Goal: Obtain resource: Download file/media

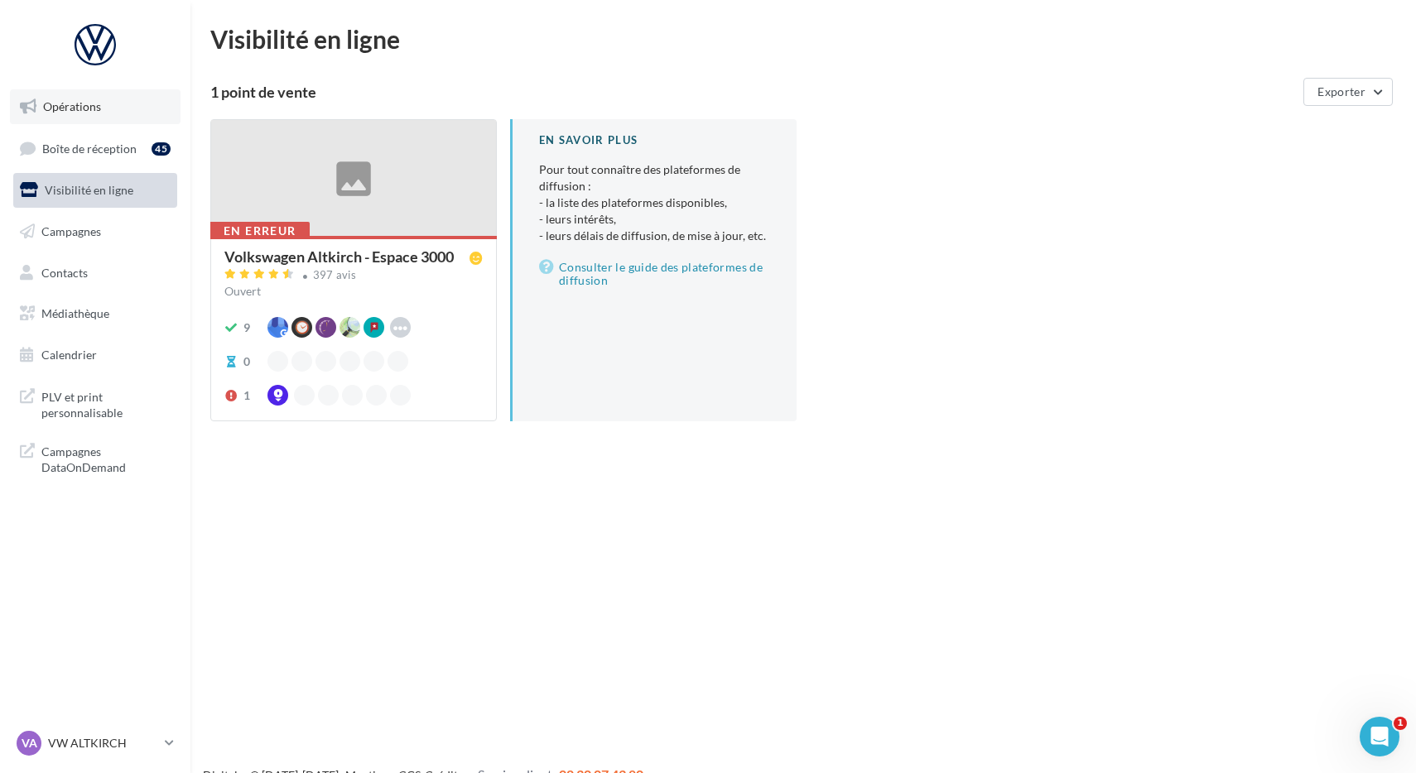
click at [115, 103] on link "Opérations" at bounding box center [95, 106] width 171 height 35
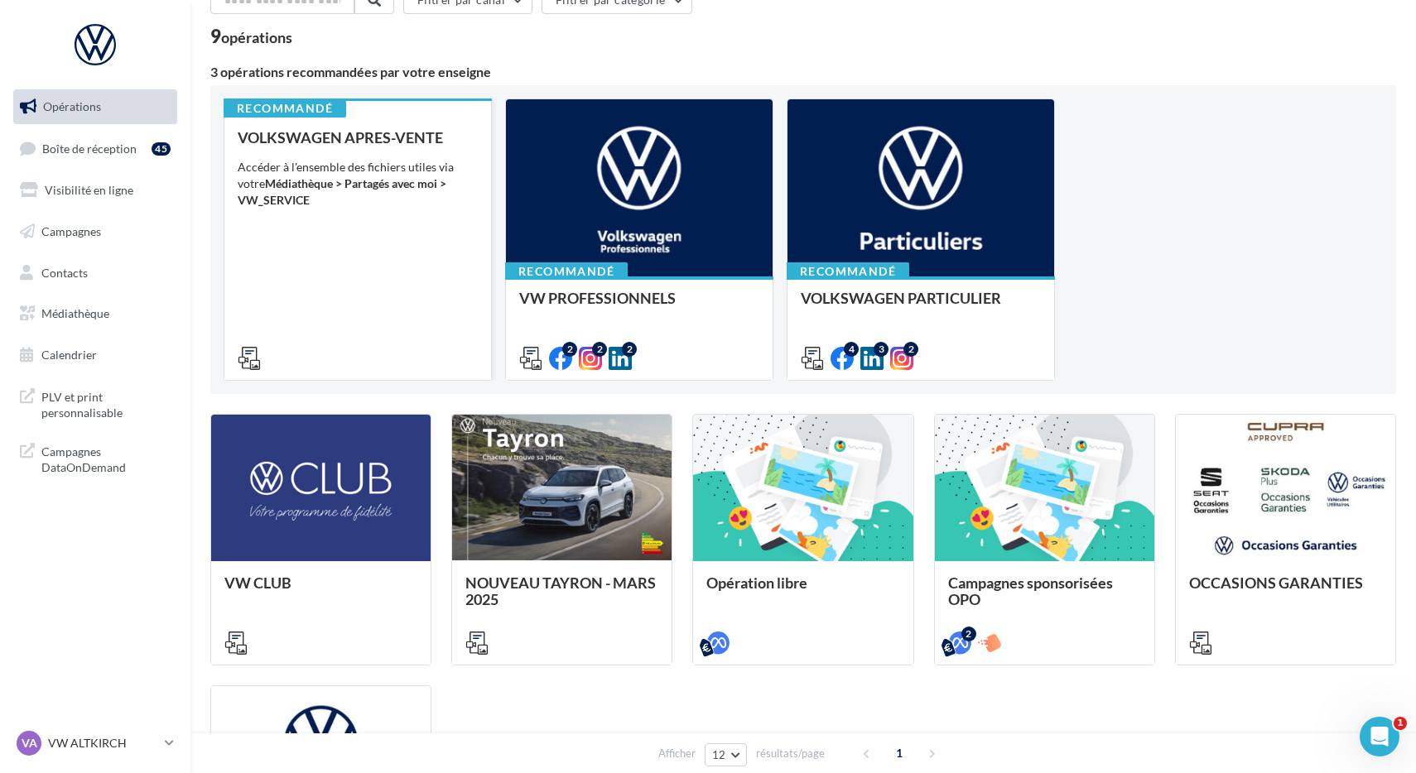
scroll to position [79, 0]
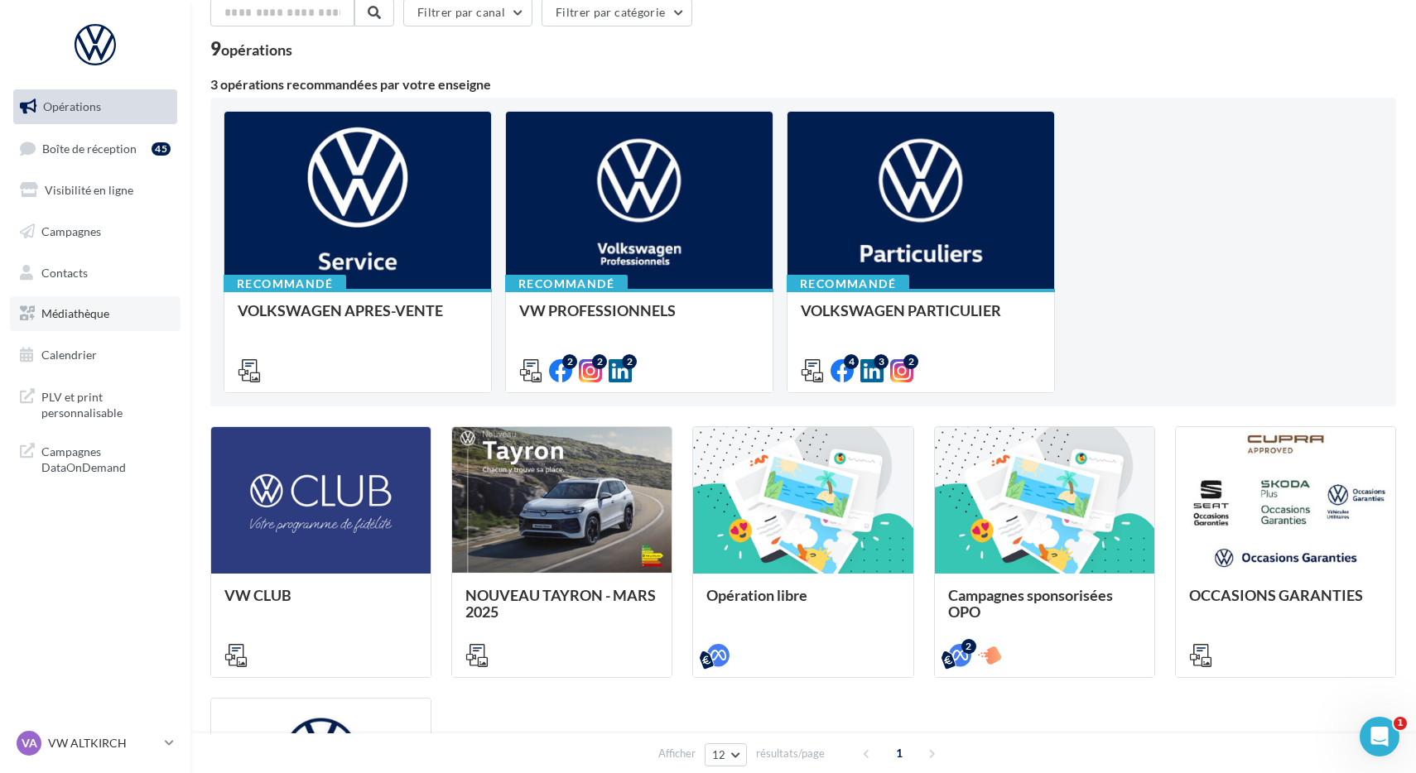
click at [72, 300] on link "Médiathèque" at bounding box center [95, 313] width 171 height 35
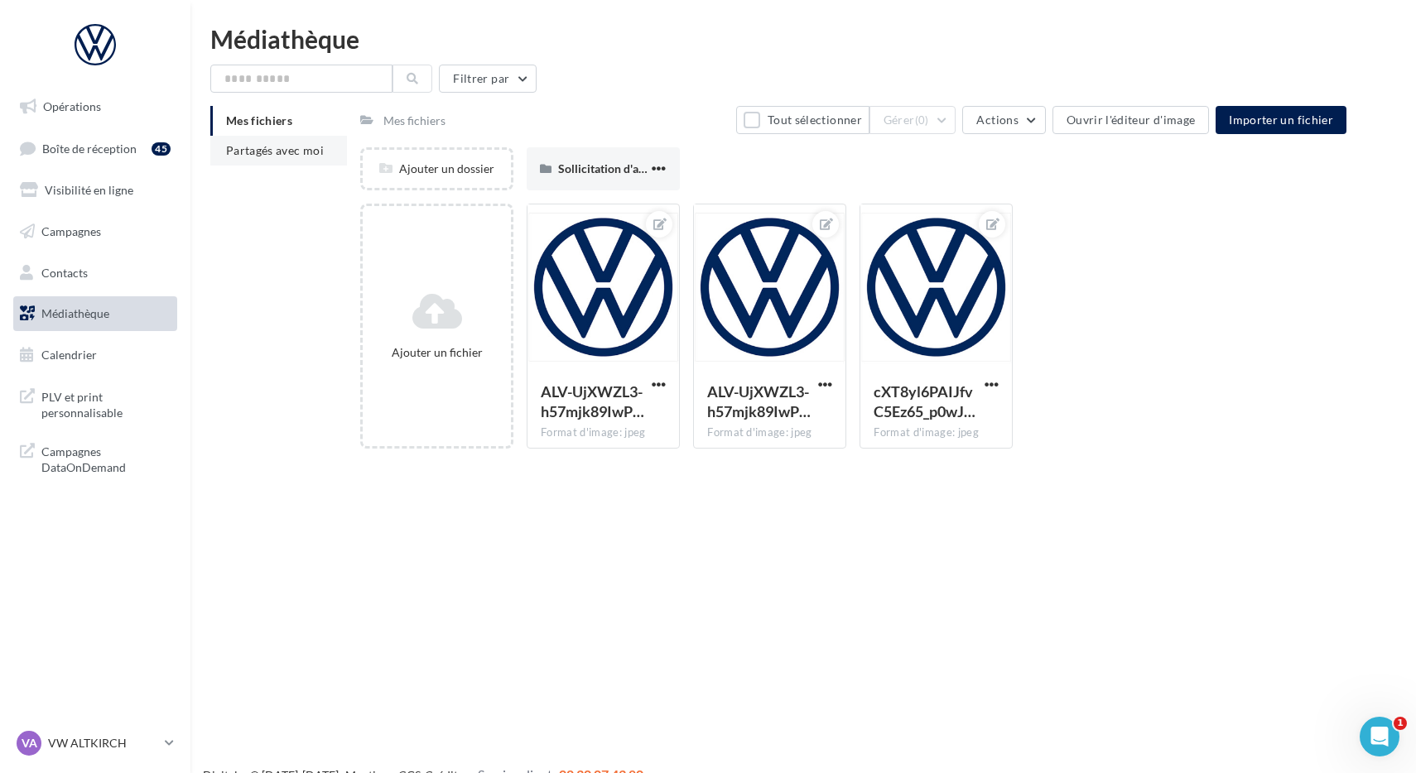
click at [262, 160] on li "Partagés avec moi" at bounding box center [278, 151] width 137 height 30
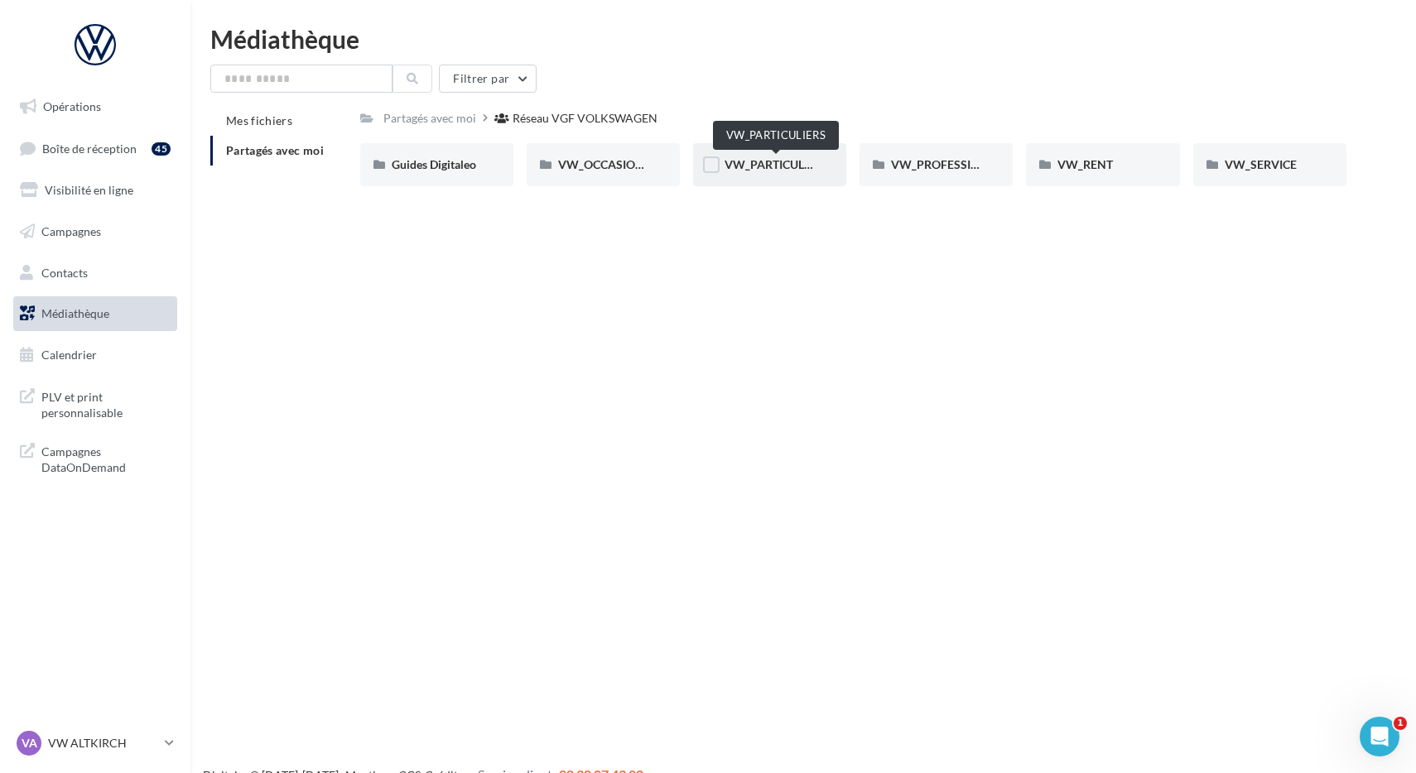
click at [758, 162] on span "VW_PARTICULIERS" at bounding box center [775, 164] width 103 height 14
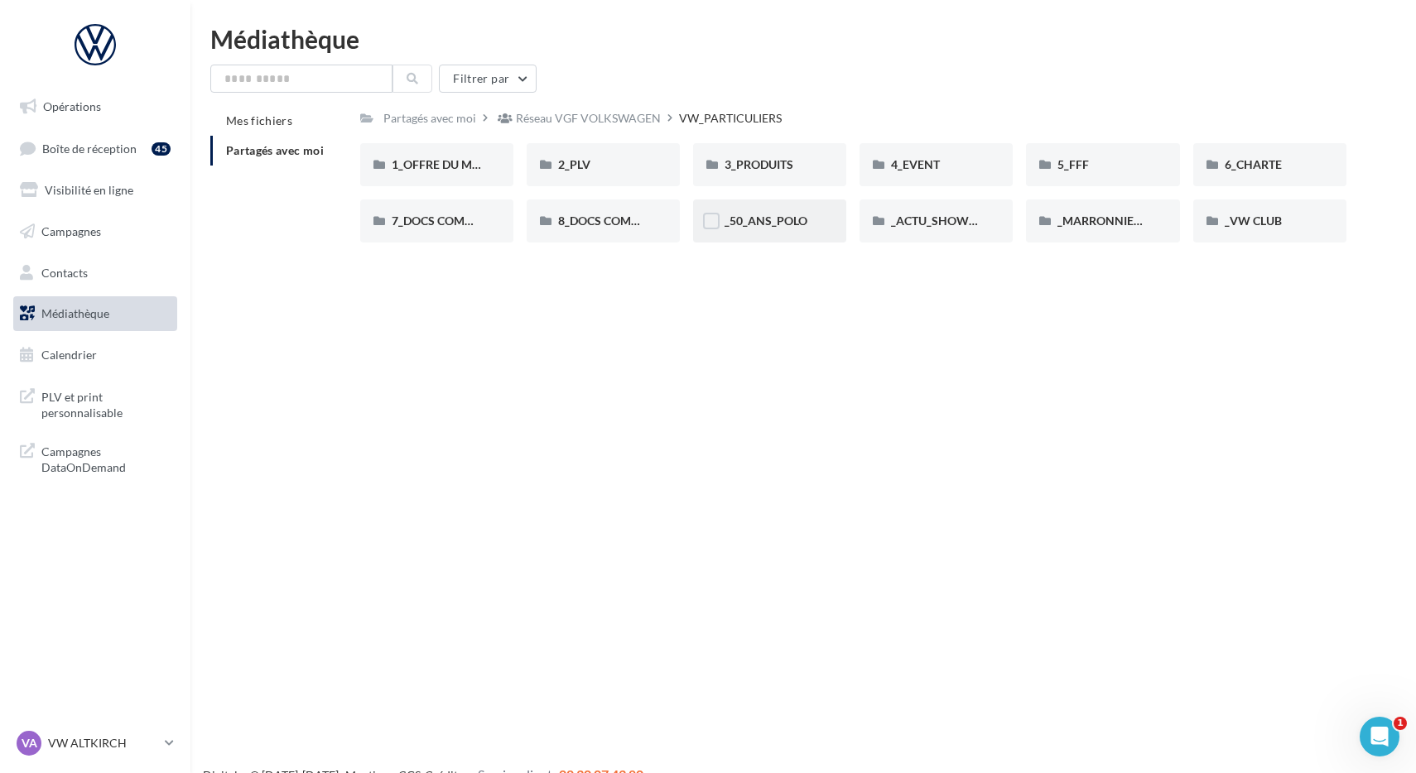
click at [792, 228] on span "_50_ANS_POLO" at bounding box center [765, 221] width 83 height 14
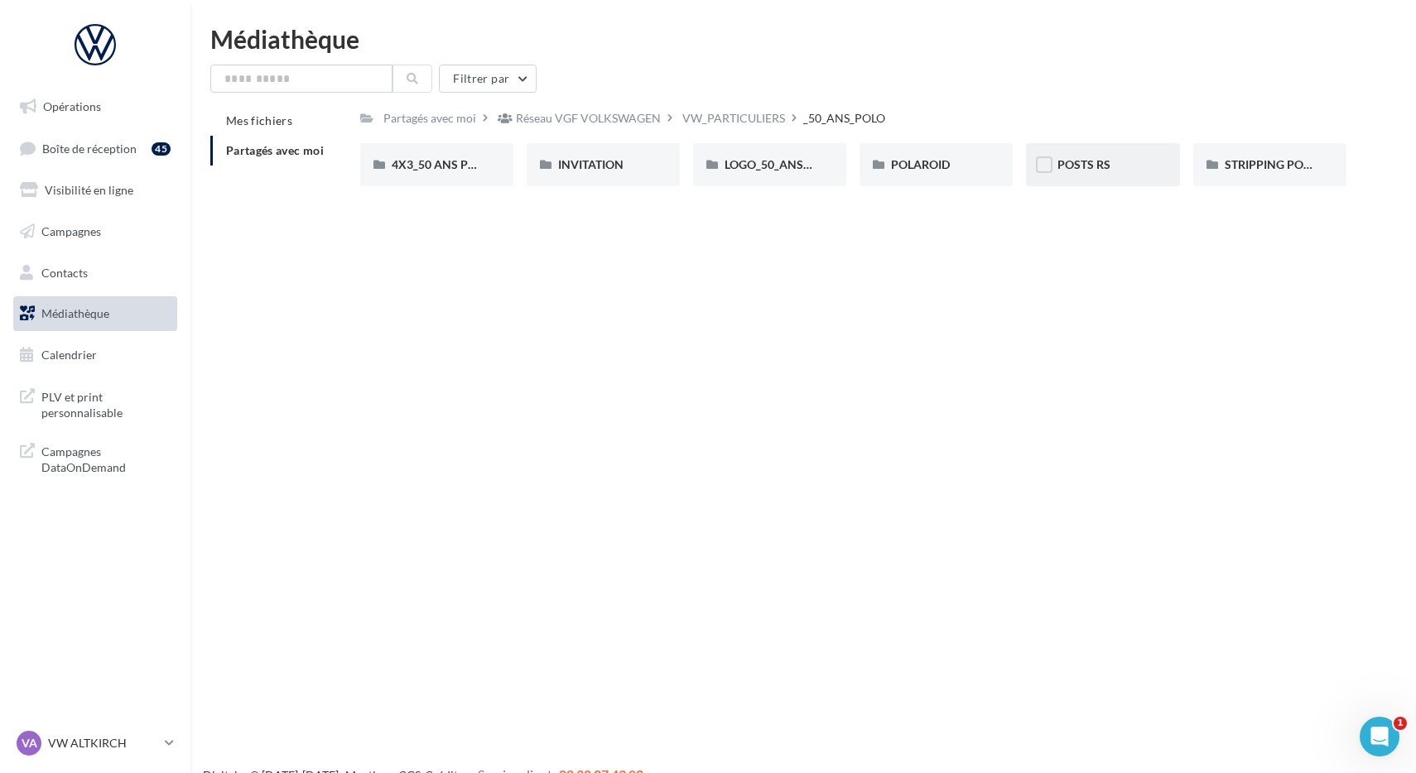
click at [1097, 175] on div "POSTS RS" at bounding box center [1102, 164] width 153 height 43
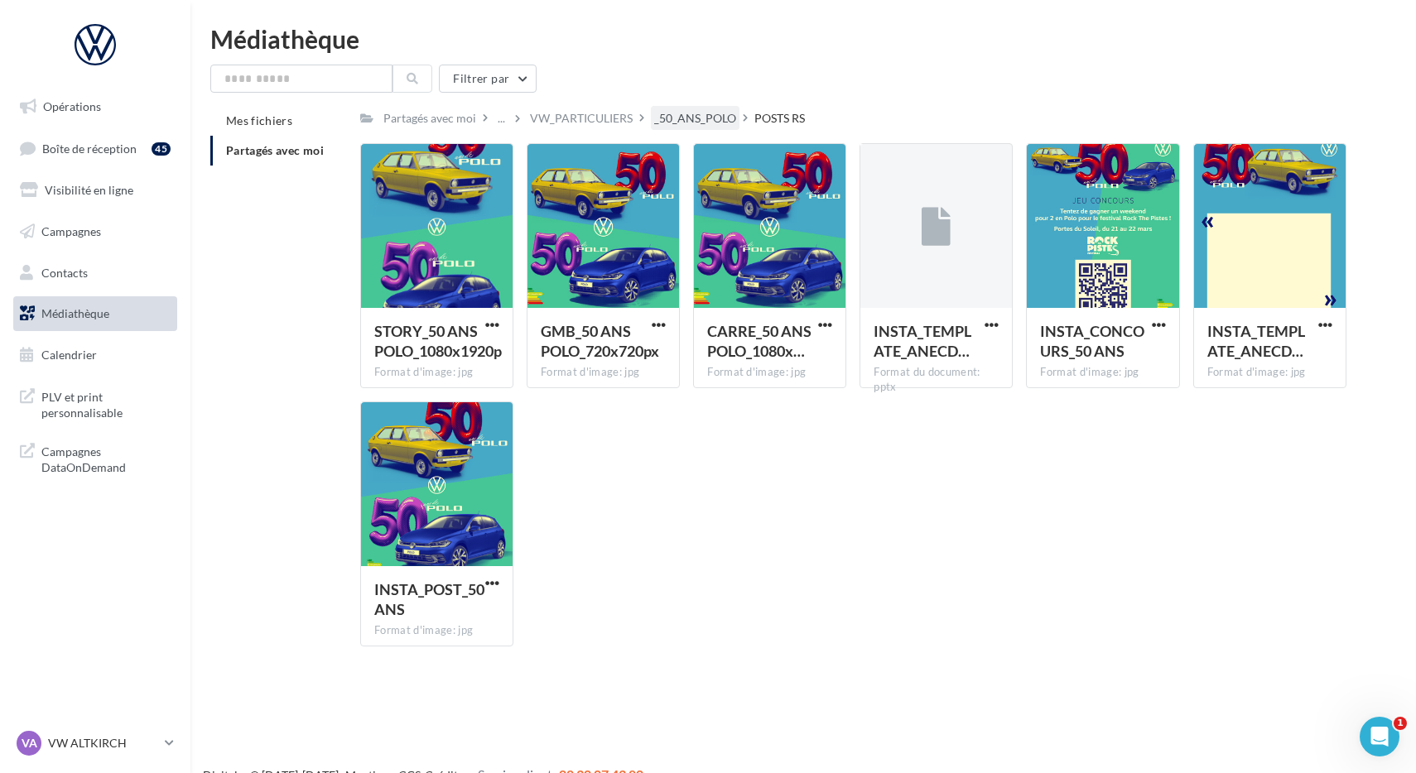
click at [702, 127] on div "_50_ANS_POLO" at bounding box center [695, 118] width 82 height 17
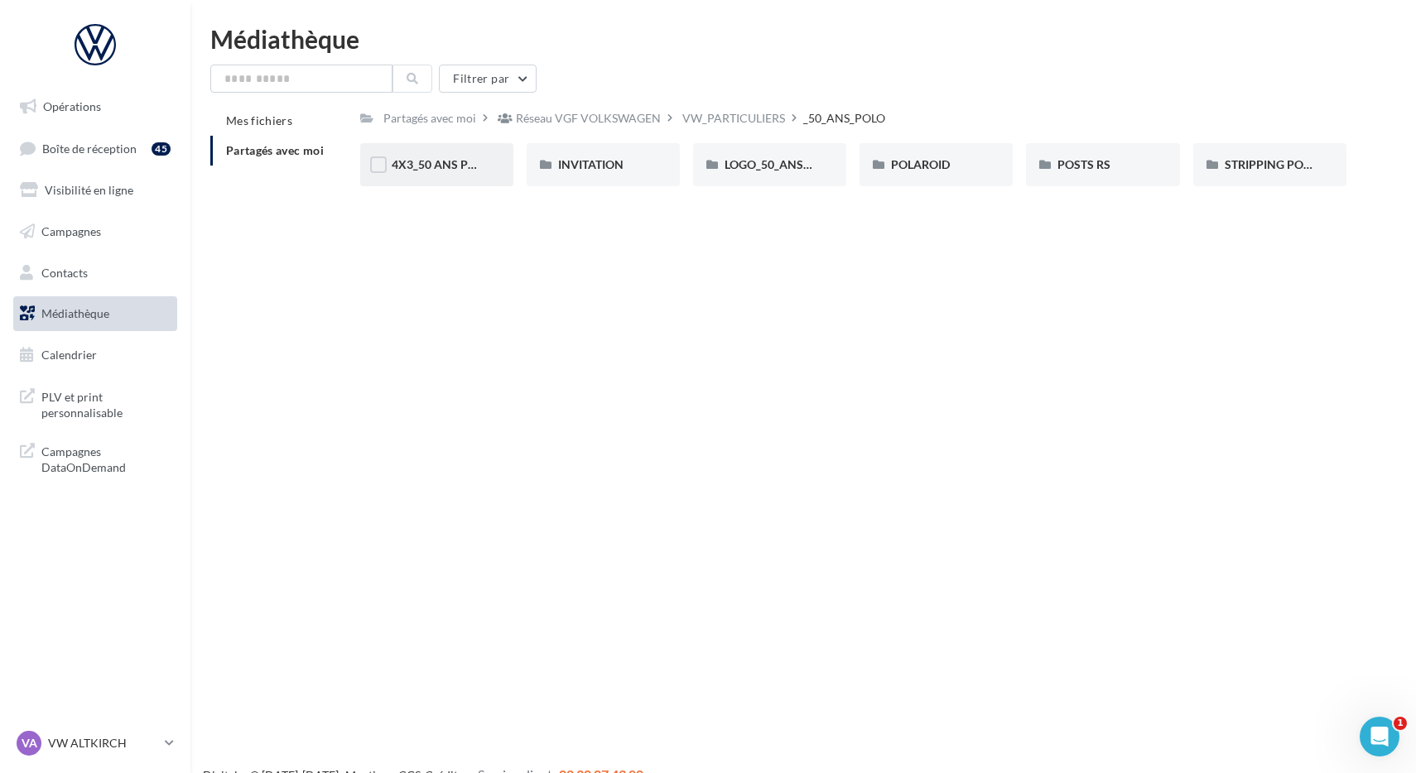
click at [432, 171] on span "4X3_50 ANS POLO" at bounding box center [441, 164] width 99 height 14
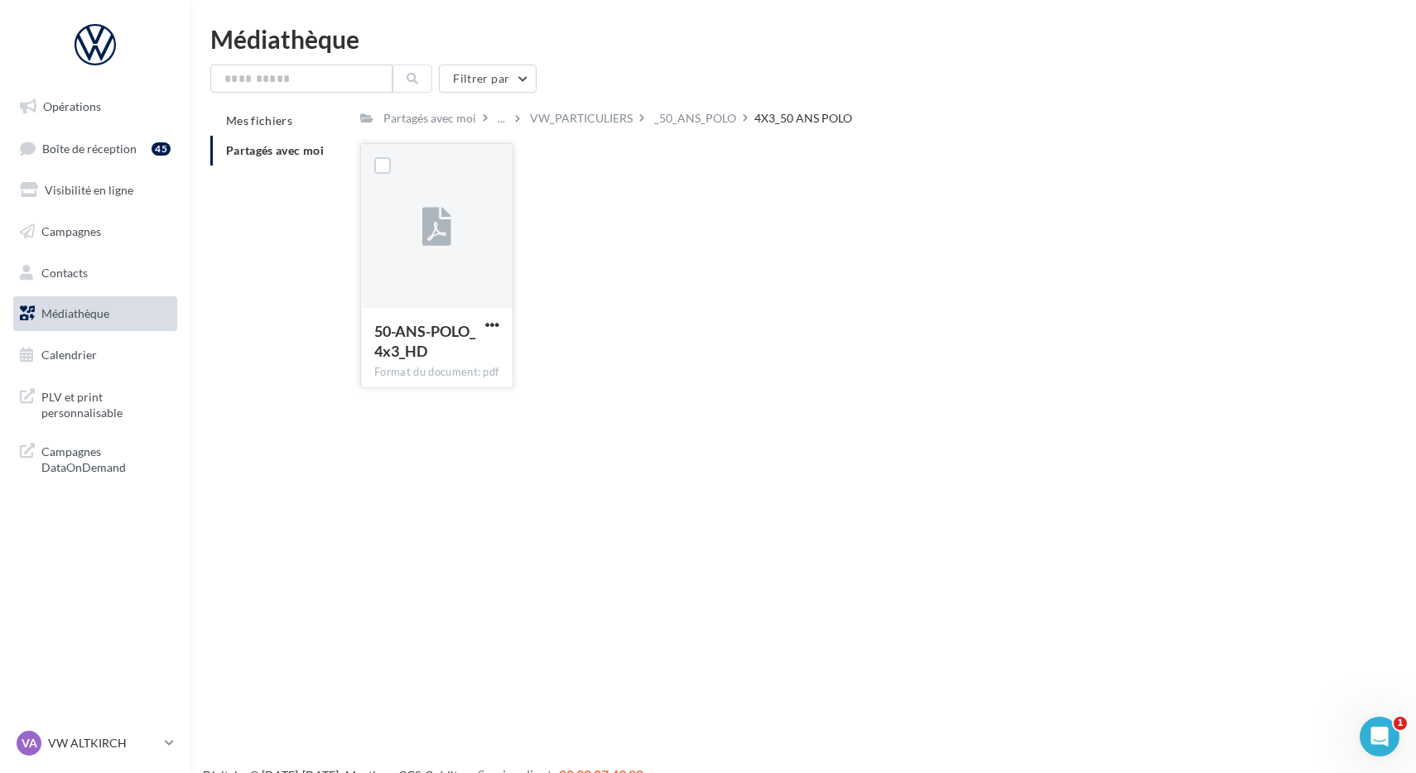
click at [443, 248] on div at bounding box center [436, 227] width 29 height 55
click at [491, 320] on span "button" at bounding box center [492, 325] width 14 height 14
click at [466, 361] on button "Télécharger" at bounding box center [420, 357] width 166 height 43
click at [662, 130] on div "_50_ANS_POLO" at bounding box center [695, 118] width 89 height 24
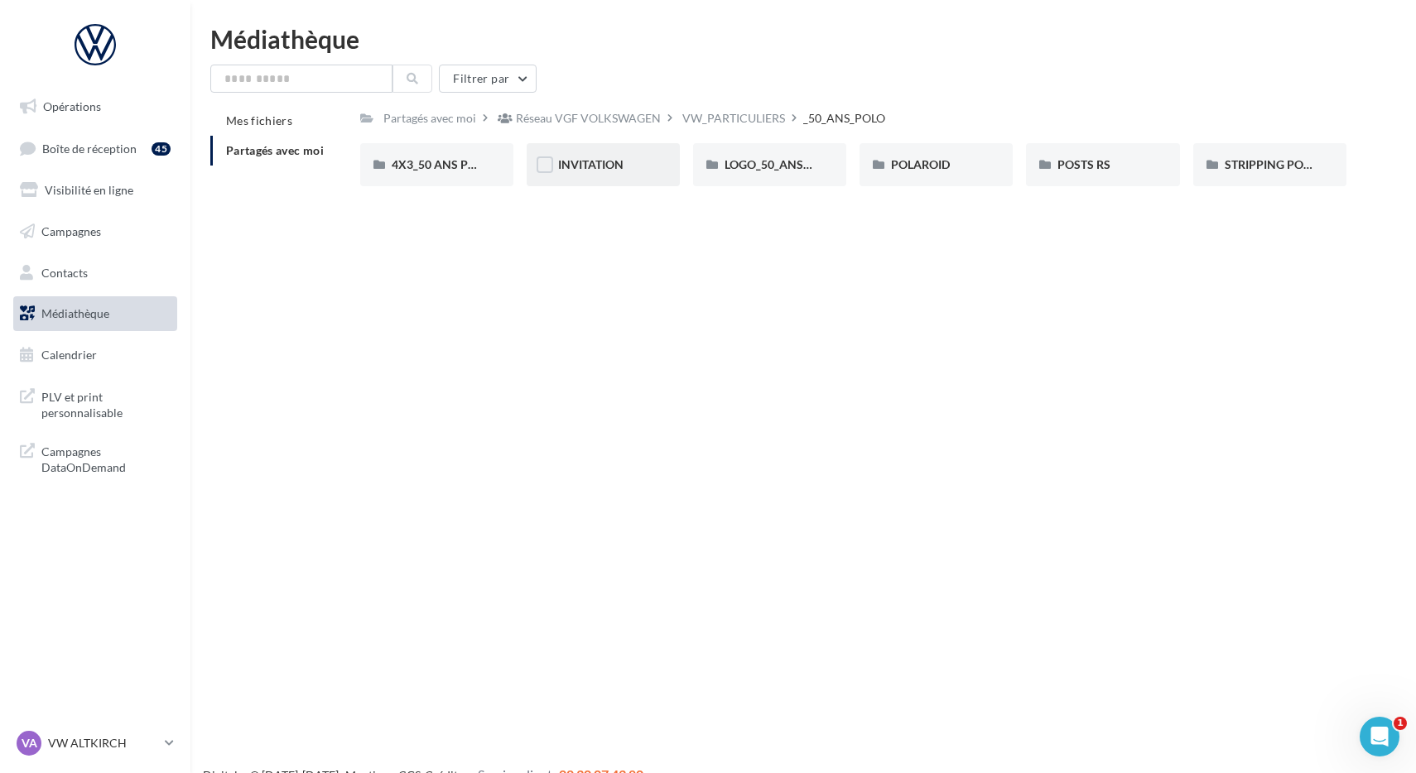
click at [593, 153] on div "INVITATION" at bounding box center [603, 164] width 153 height 43
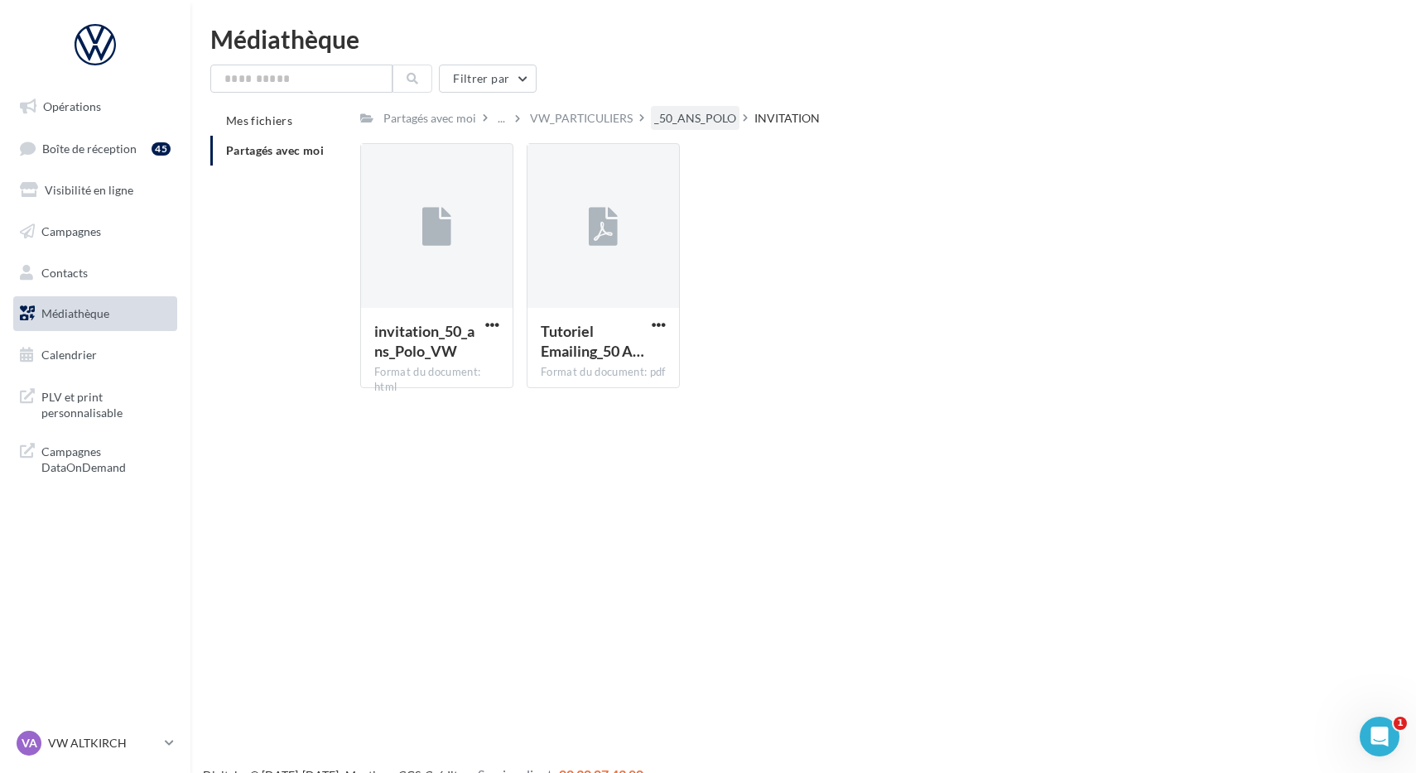
click at [691, 129] on div "_50_ANS_POLO" at bounding box center [695, 118] width 89 height 24
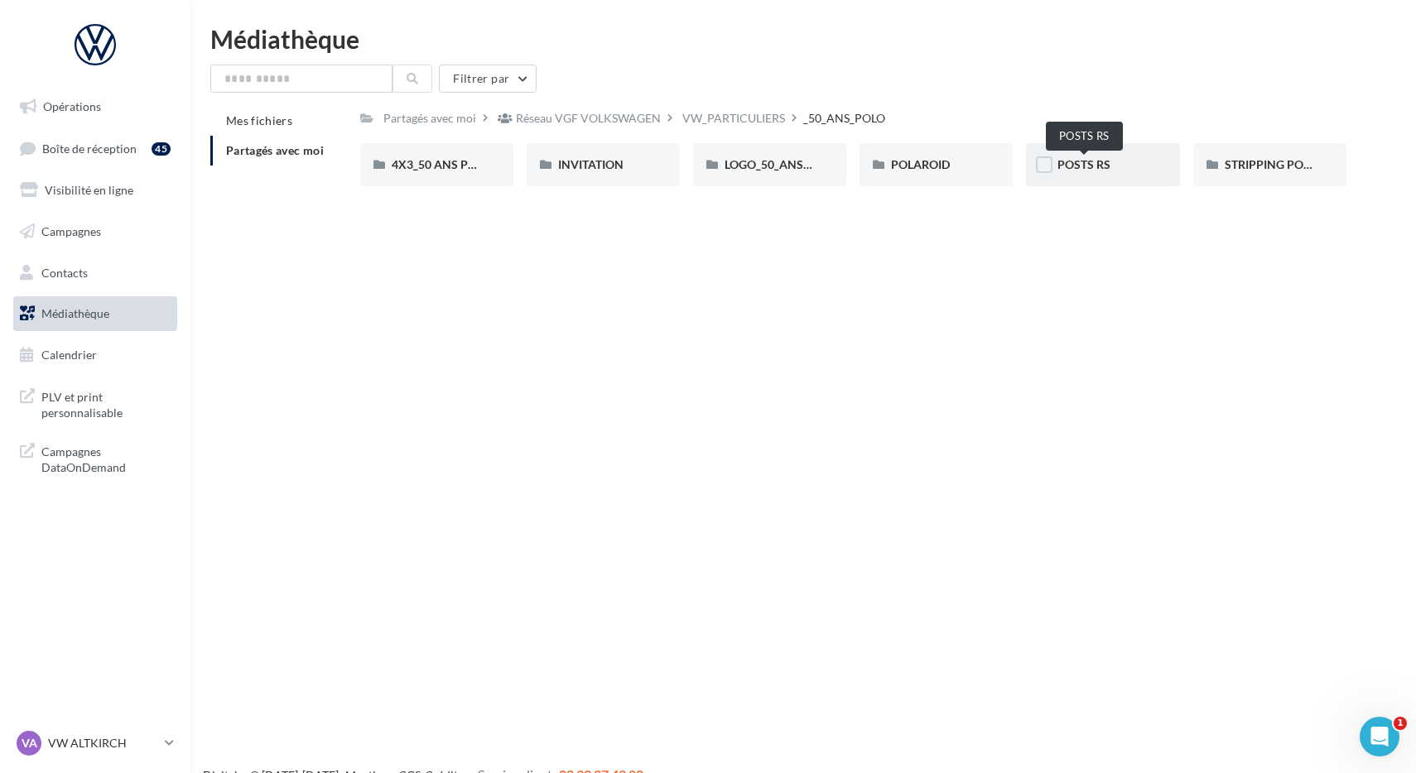
click at [1100, 170] on span "POSTS RS" at bounding box center [1083, 164] width 53 height 14
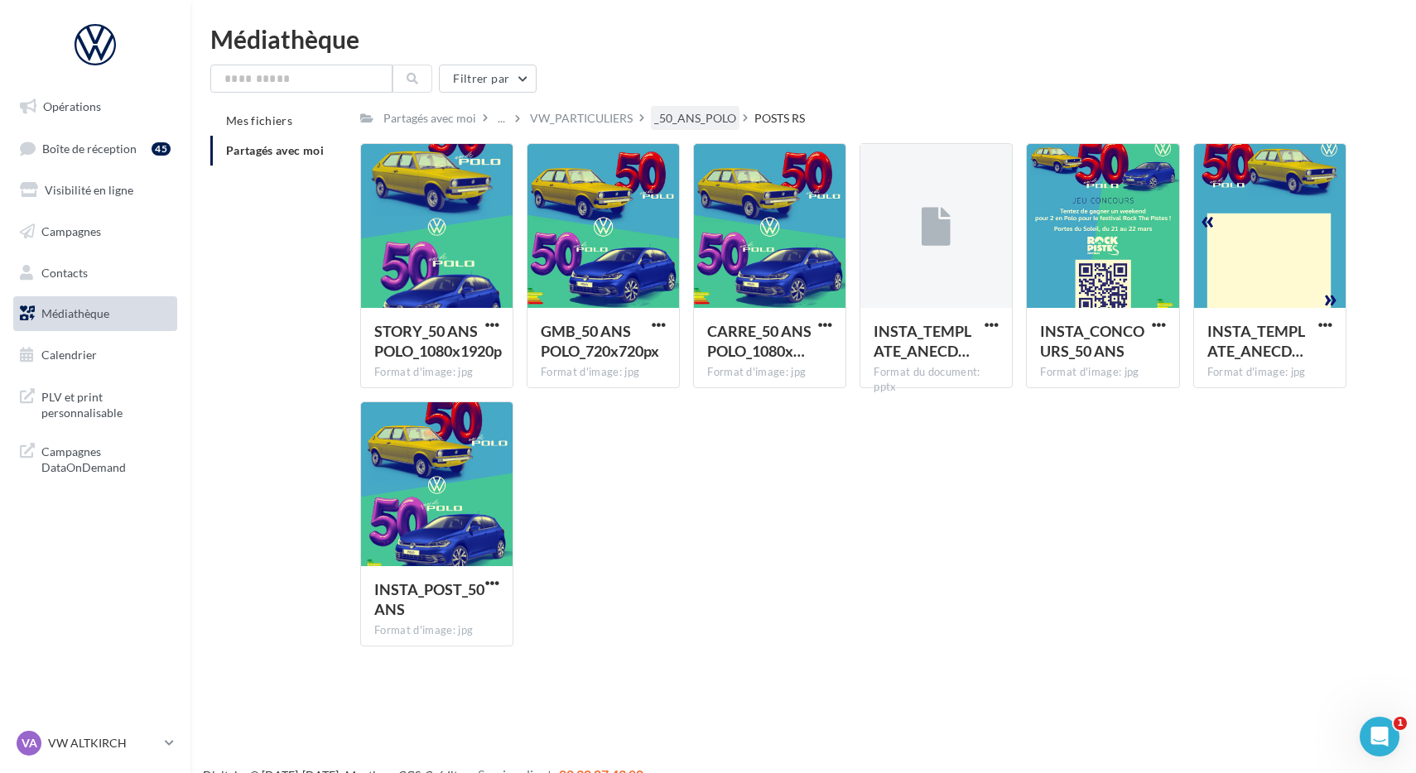
click at [672, 112] on div "_50_ANS_POLO" at bounding box center [695, 118] width 82 height 17
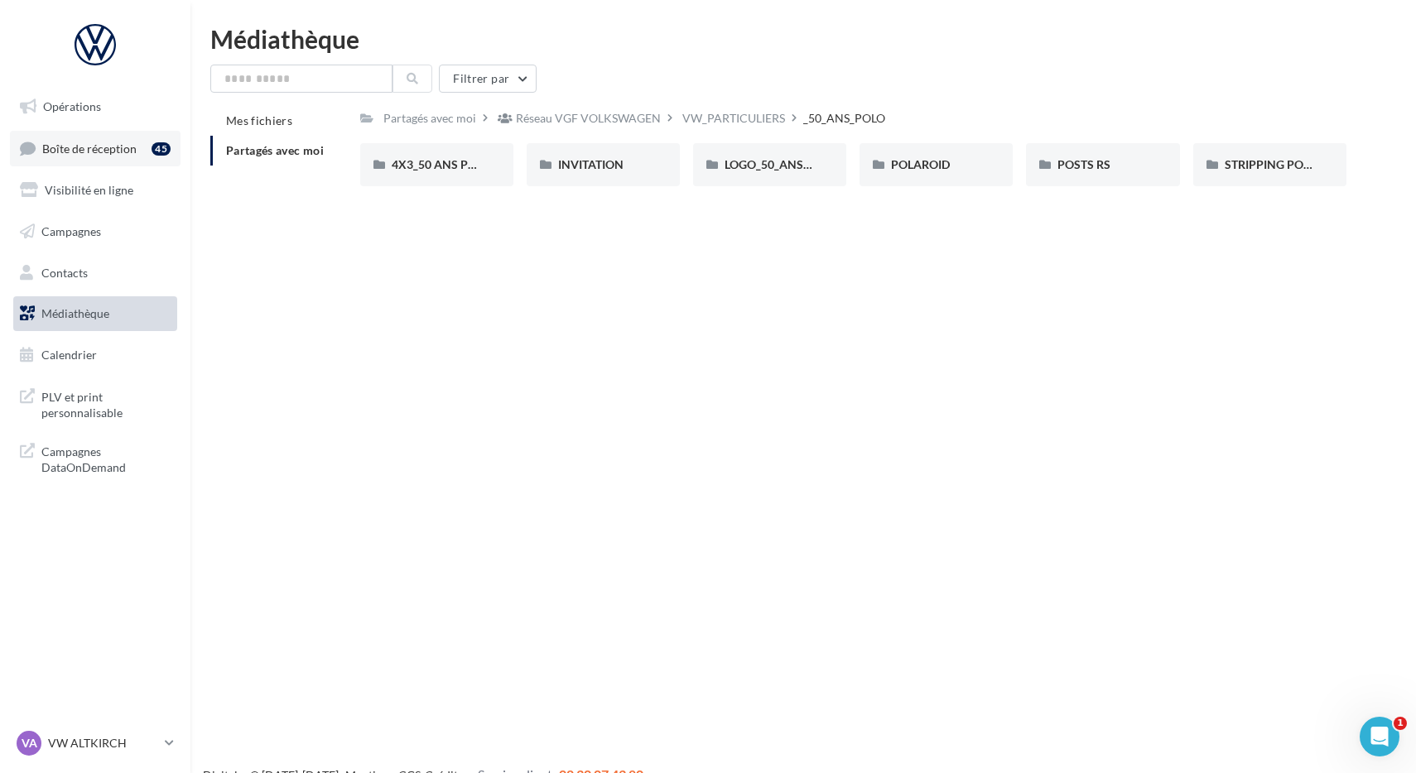
click at [150, 160] on link "Boîte de réception 45" at bounding box center [95, 149] width 171 height 36
